Goal: Task Accomplishment & Management: Manage account settings

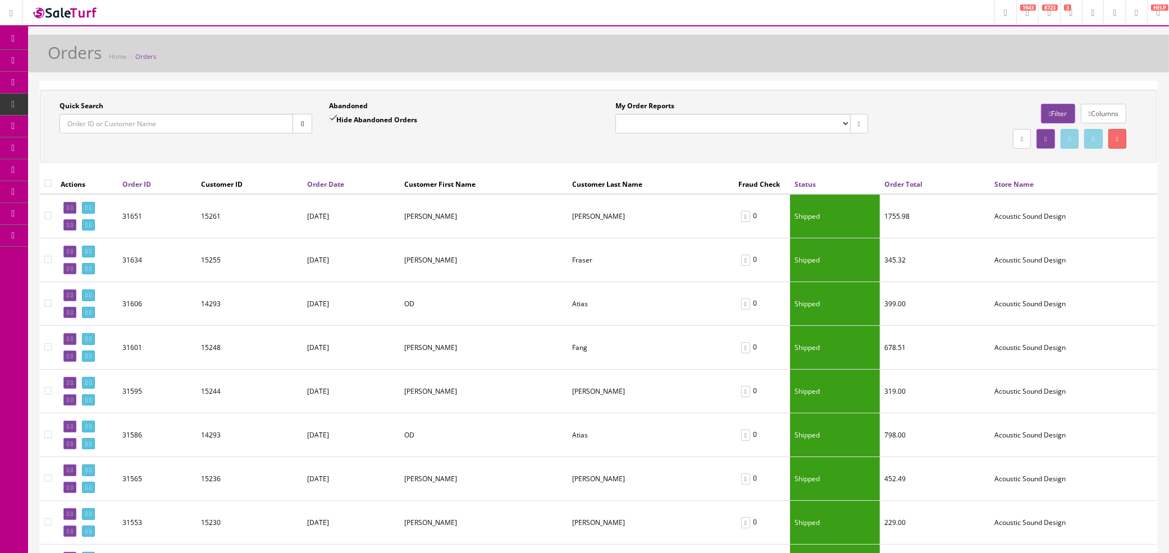
click at [148, 53] on link "Orders" at bounding box center [145, 56] width 21 height 8
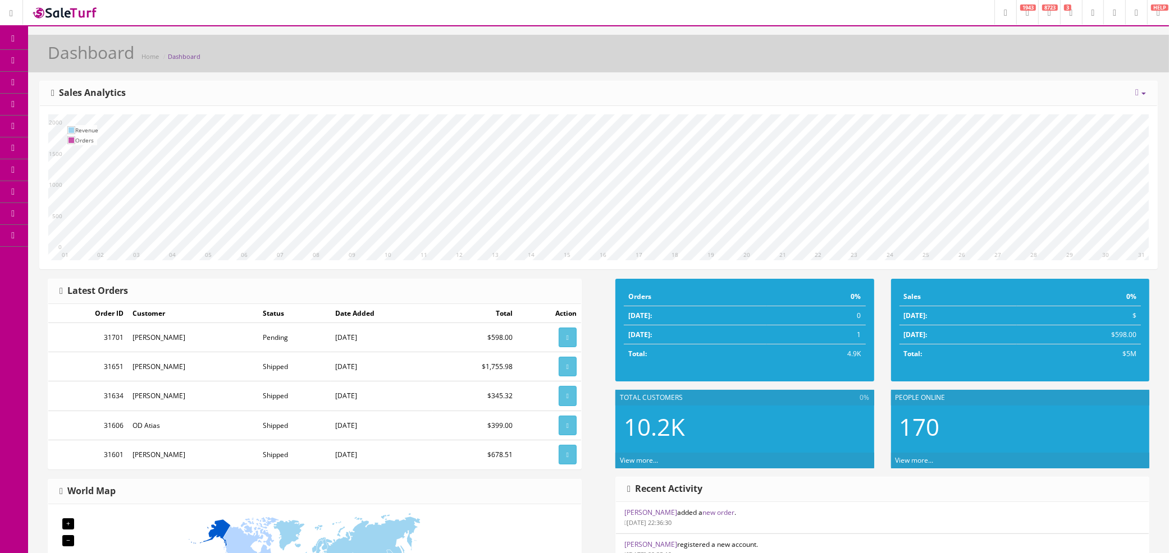
click at [88, 122] on span "Order List" at bounding box center [82, 126] width 31 height 10
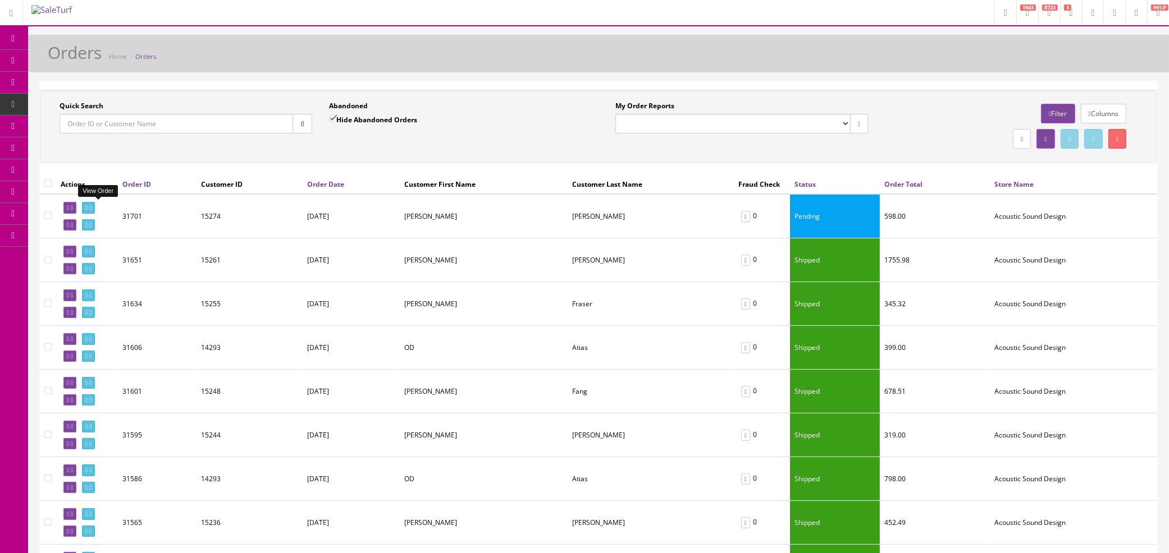
click at [91, 207] on icon at bounding box center [90, 208] width 2 height 6
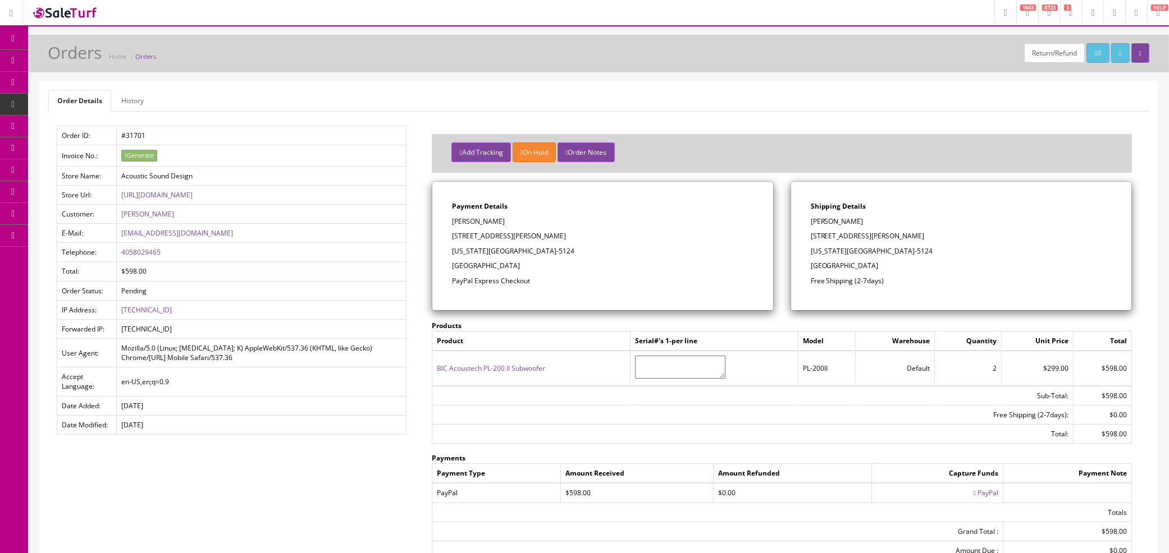
click at [150, 55] on link "Orders" at bounding box center [145, 56] width 21 height 8
